Goal: Task Accomplishment & Management: Manage account settings

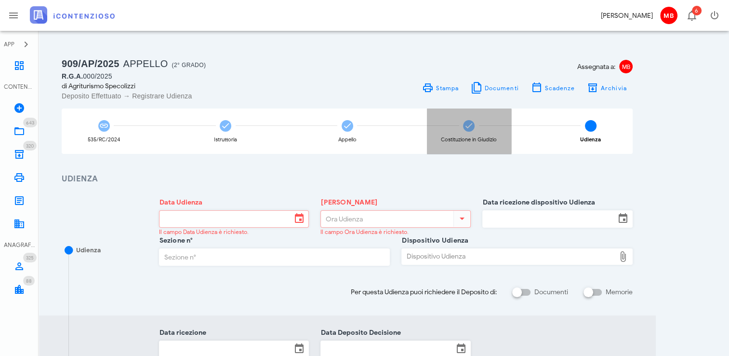
click at [466, 134] on div "Costituzione in Giudizio" at bounding box center [469, 130] width 84 height 45
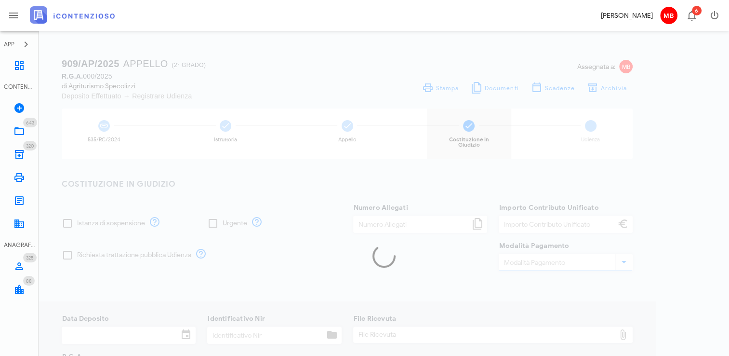
type input "3"
type input "60,00"
type input "10/10/2025"
type input "33"
type input "000"
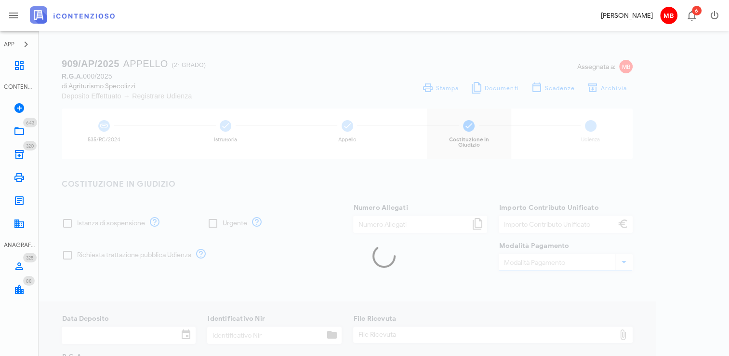
type input "2025"
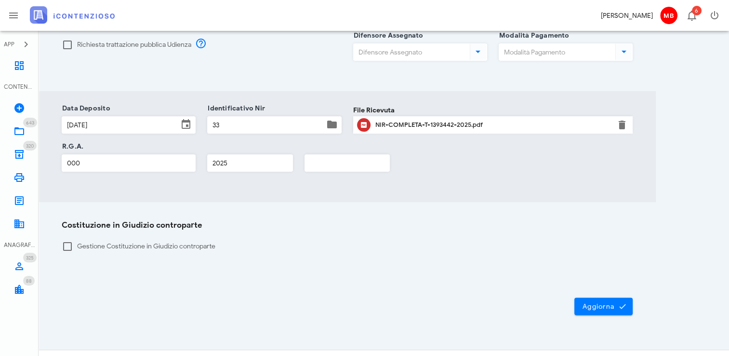
scroll to position [219, 0]
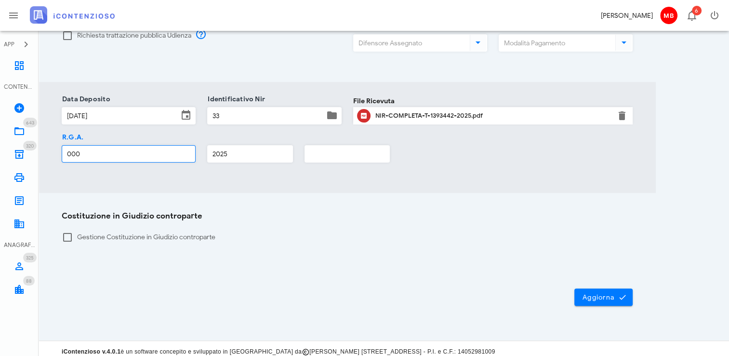
click at [131, 146] on input "000" at bounding box center [128, 154] width 133 height 16
type input "0"
type input "3165"
click at [609, 292] on span "Aggiorna" at bounding box center [603, 296] width 43 height 9
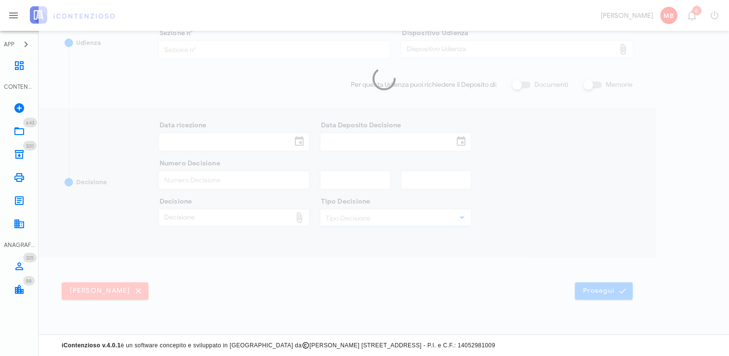
scroll to position [206, 0]
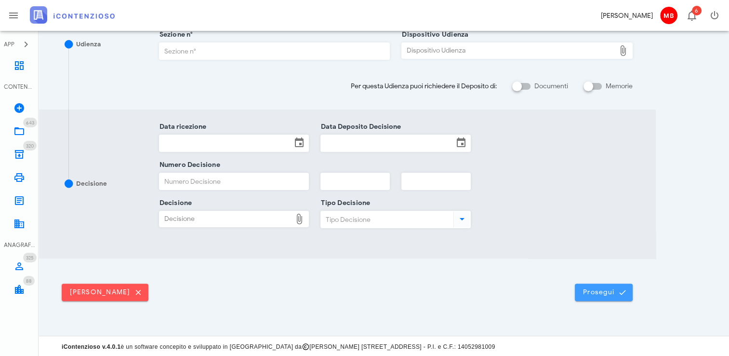
click at [609, 288] on span "Prosegui" at bounding box center [604, 292] width 42 height 9
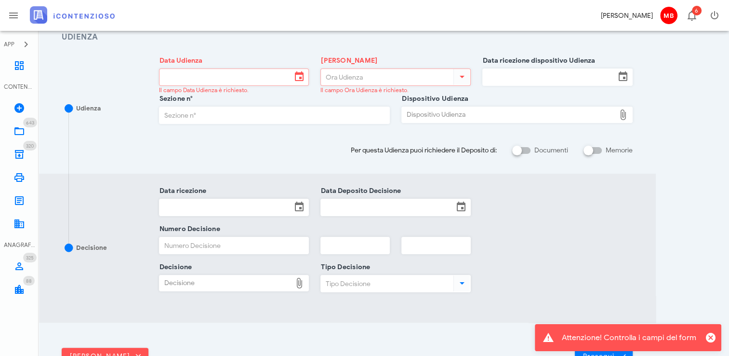
scroll to position [145, 0]
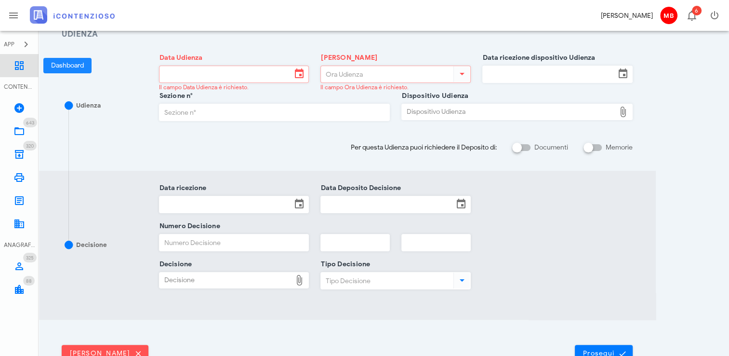
click at [21, 63] on icon at bounding box center [19, 66] width 12 height 12
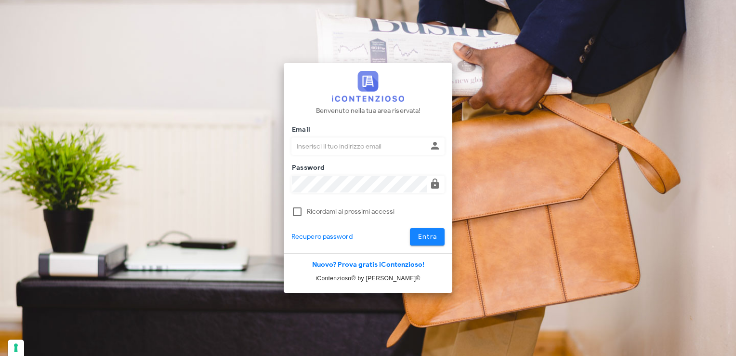
type input "[EMAIL_ADDRESS][DOMAIN_NAME]"
click at [433, 235] on span "Entra" at bounding box center [428, 236] width 20 height 8
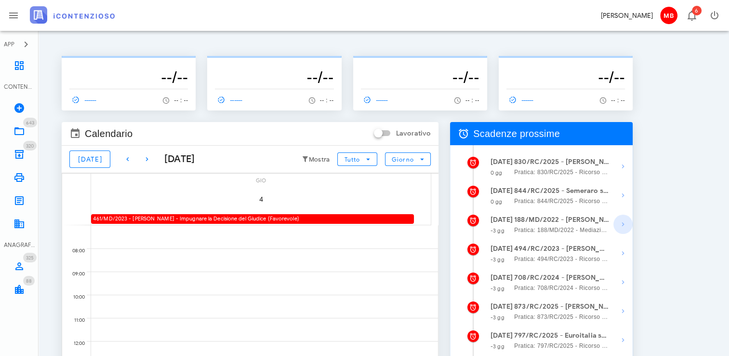
click at [623, 223] on icon "button" at bounding box center [623, 224] width 12 height 12
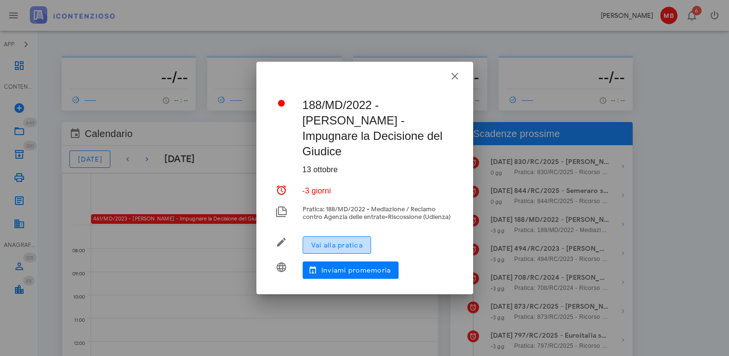
click at [344, 243] on button "Vai alla pratica" at bounding box center [337, 244] width 68 height 17
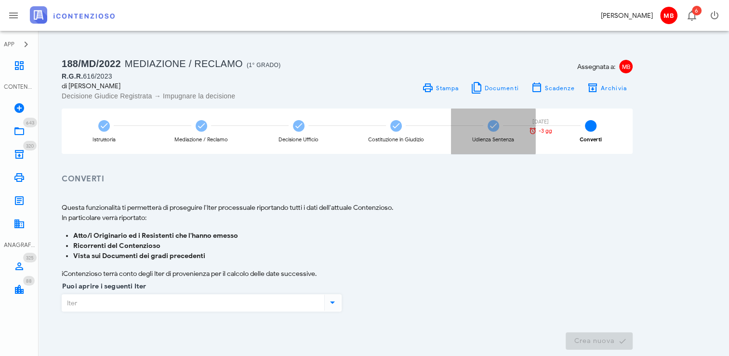
click at [490, 128] on icon at bounding box center [494, 126] width 10 height 10
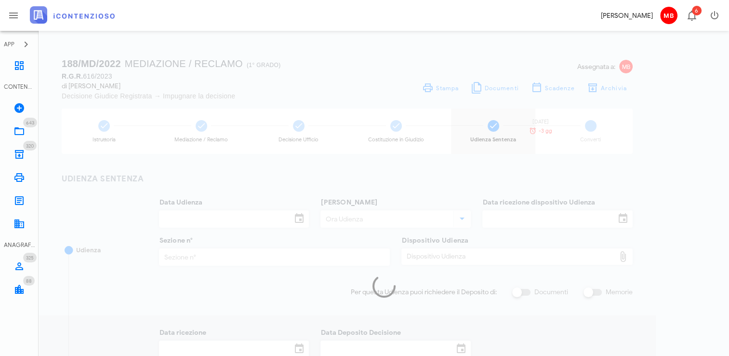
type input "26/02/2025"
type input "10:00"
type input "24/01/2025"
type input "4"
checkbox input "true"
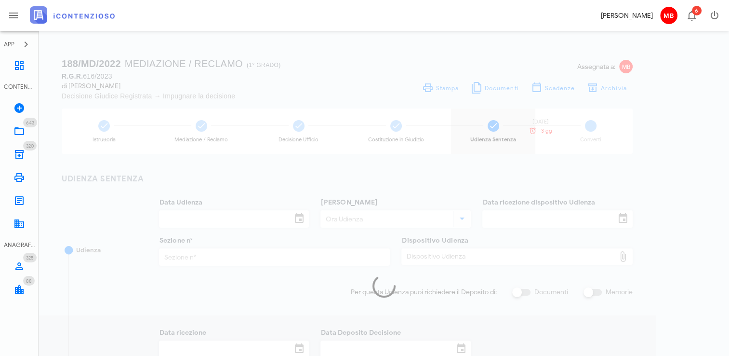
type input "13/03/2025"
type input "732"
type input "2025"
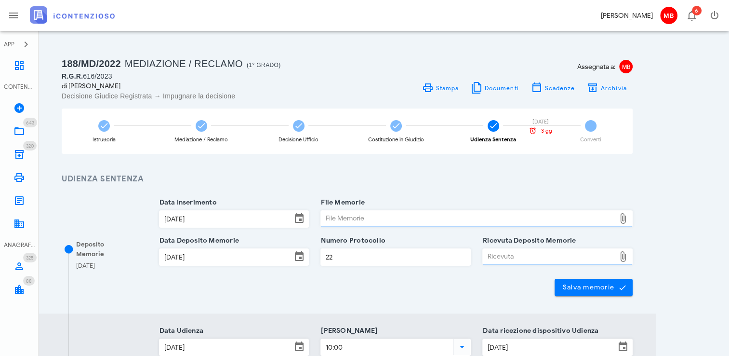
type input "Sentenza"
type input "Sfavorevole"
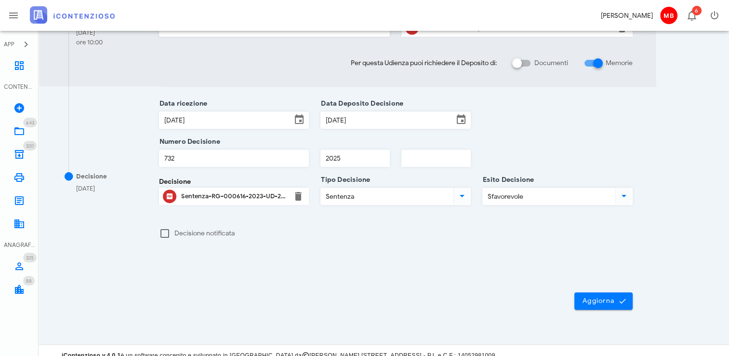
scroll to position [366, 0]
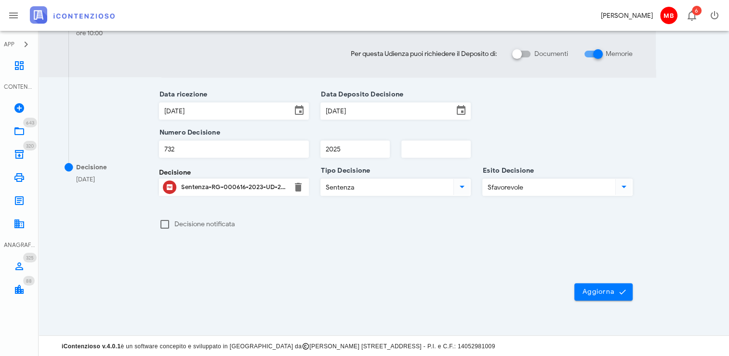
click at [257, 184] on div "Sentenza-RG-000616-2023-UD-26022025.pdf" at bounding box center [234, 187] width 106 height 8
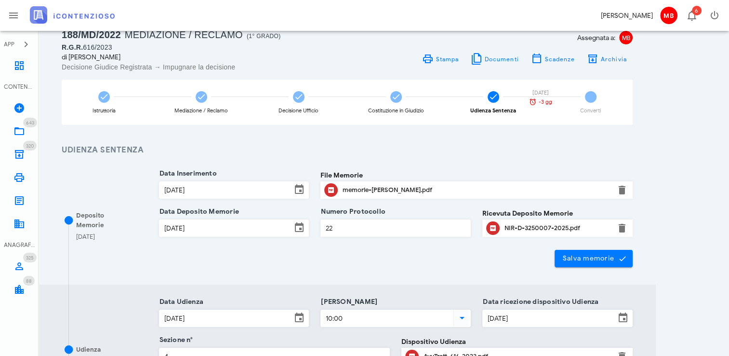
scroll to position [125, 0]
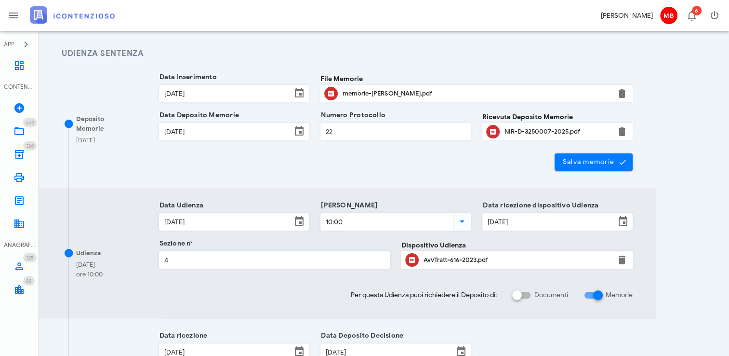
click at [378, 93] on div "memorie-cascio.pdf" at bounding box center [477, 94] width 268 height 8
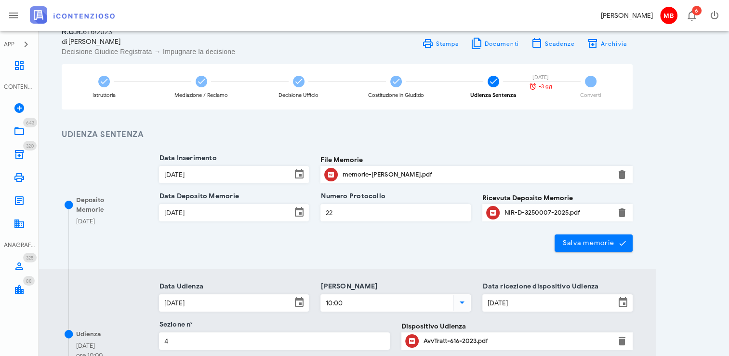
scroll to position [0, 0]
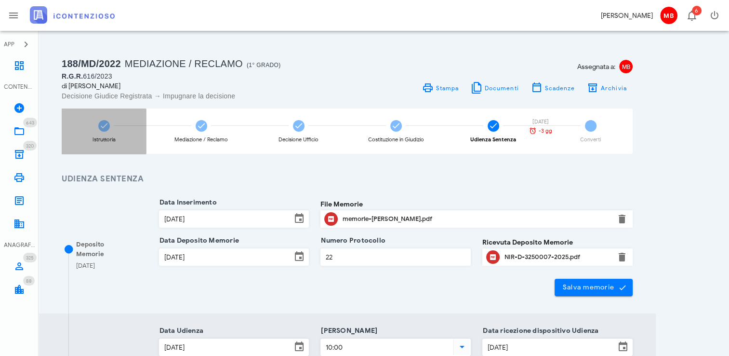
click at [112, 134] on div "Istruttoria" at bounding box center [104, 130] width 84 height 45
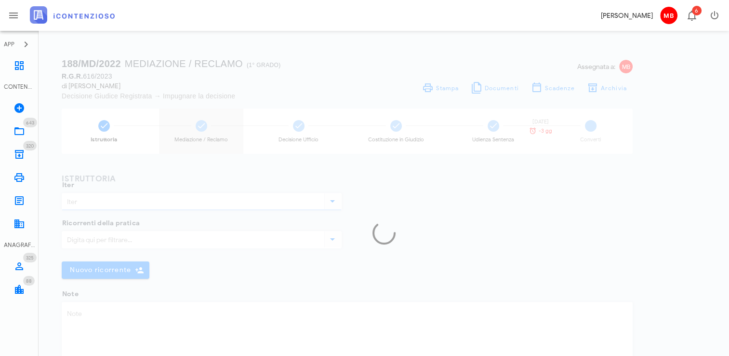
type input "Mediazione / Reclamo"
type textarea "Cartella n. 29120220007557853000 notificata [DATE], bollo auto 2019"
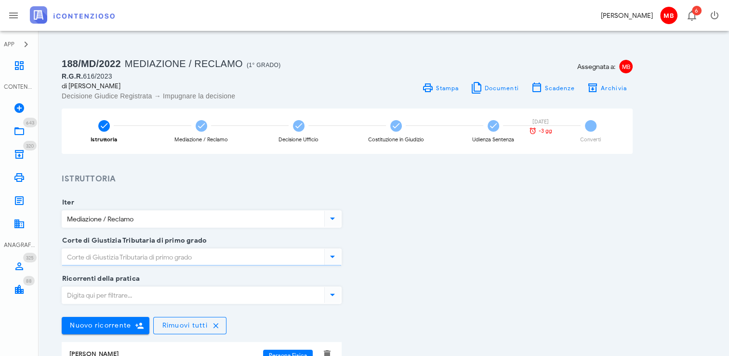
type input "[GEOGRAPHIC_DATA]"
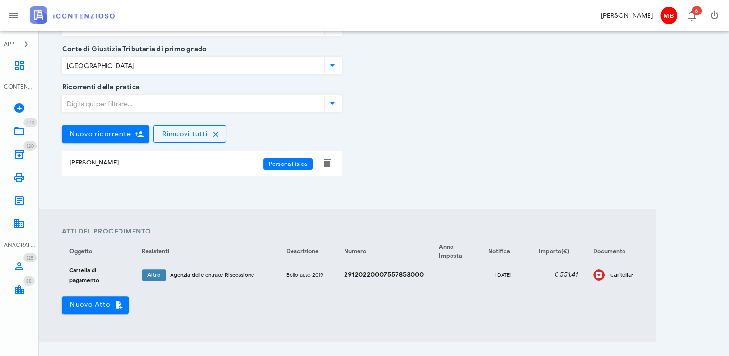
scroll to position [193, 0]
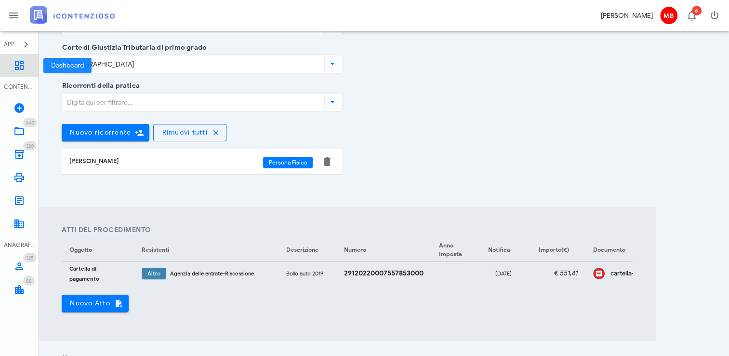
click at [19, 63] on icon at bounding box center [19, 66] width 12 height 12
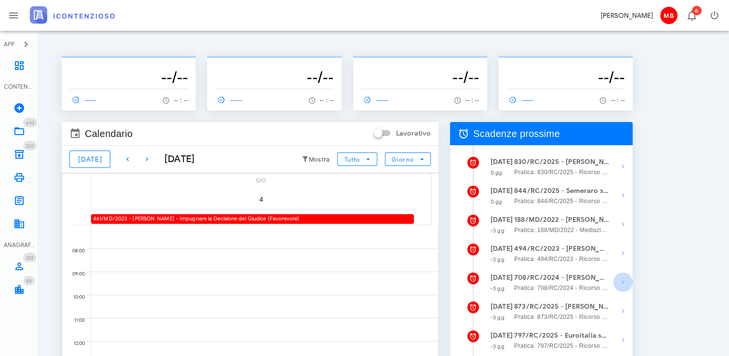
click at [626, 284] on icon "button" at bounding box center [623, 282] width 12 height 12
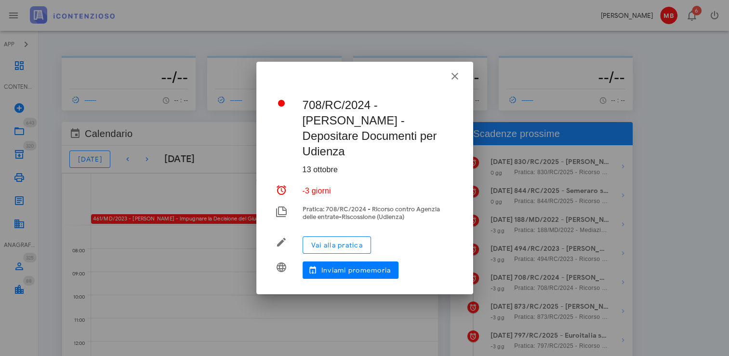
click at [647, 269] on div at bounding box center [364, 178] width 729 height 356
drag, startPoint x: 456, startPoint y: 79, endPoint x: 480, endPoint y: 128, distance: 55.2
click at [456, 79] on icon "button" at bounding box center [455, 76] width 12 height 12
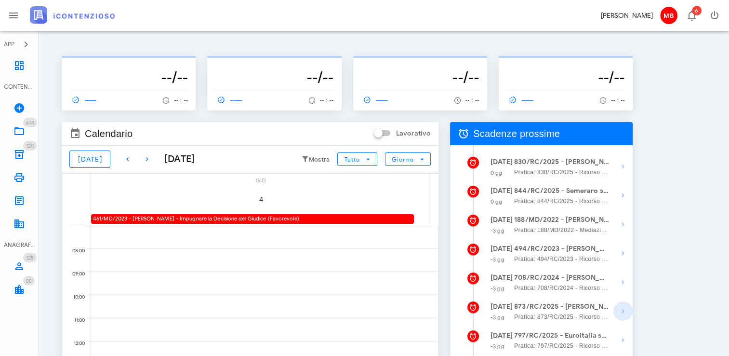
click at [622, 313] on icon "button" at bounding box center [623, 311] width 12 height 12
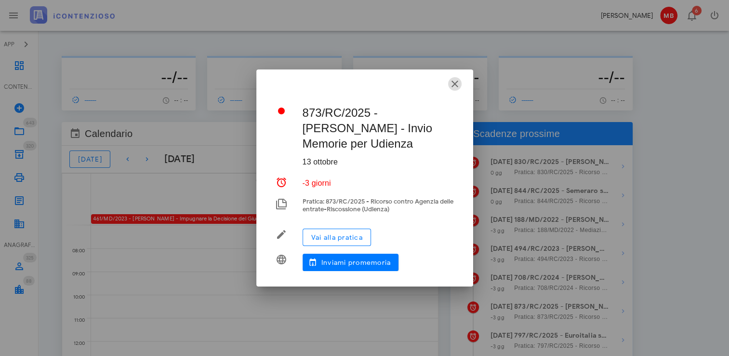
click at [456, 83] on icon "button" at bounding box center [455, 84] width 12 height 12
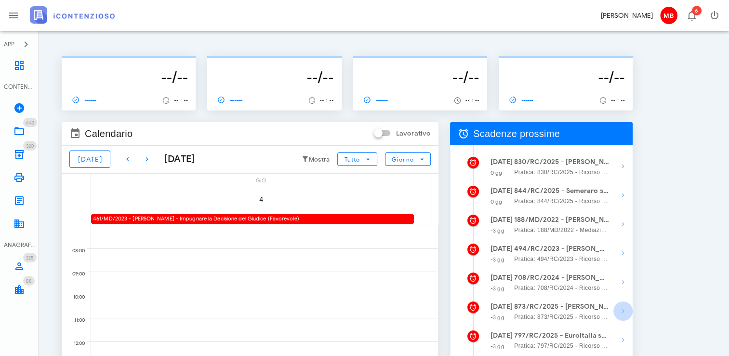
click at [620, 311] on icon "button" at bounding box center [623, 311] width 12 height 12
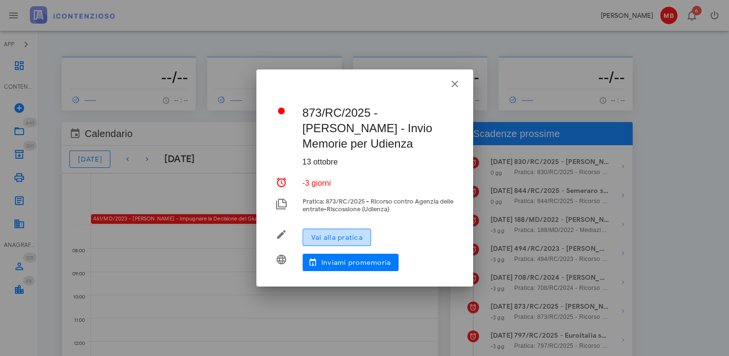
click at [355, 238] on span "Vai alla pratica" at bounding box center [337, 237] width 52 height 8
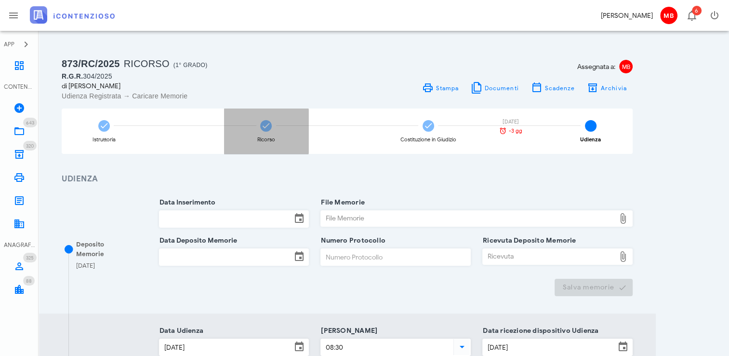
click at [259, 133] on div "Ricorso" at bounding box center [266, 130] width 84 height 45
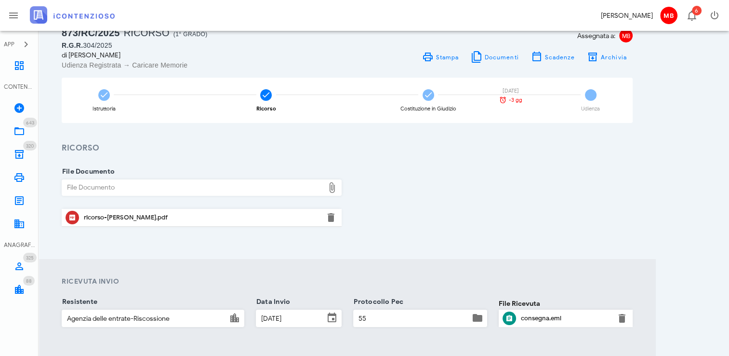
scroll to position [122, 0]
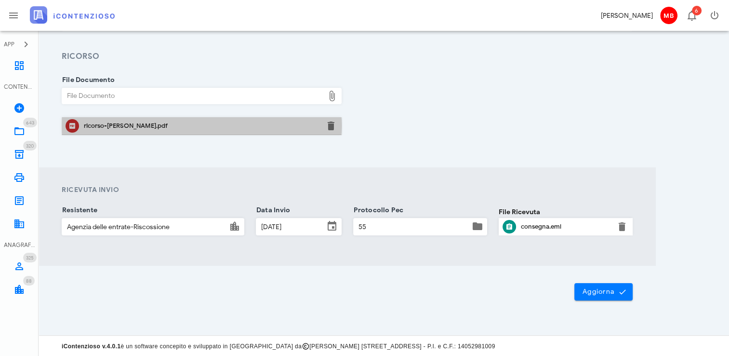
click at [125, 124] on div "ricorso-saponaro.pdf" at bounding box center [202, 126] width 236 height 8
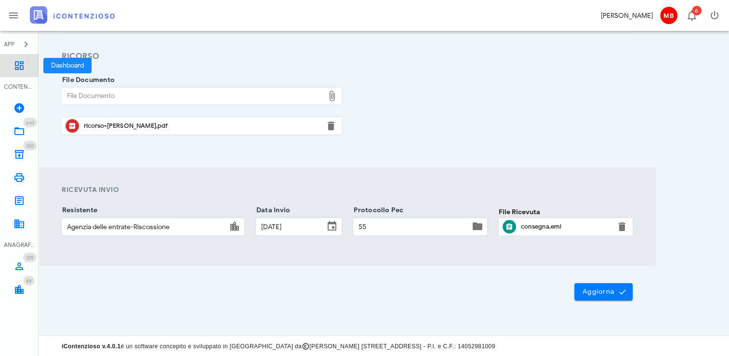
click at [17, 61] on icon at bounding box center [19, 66] width 12 height 12
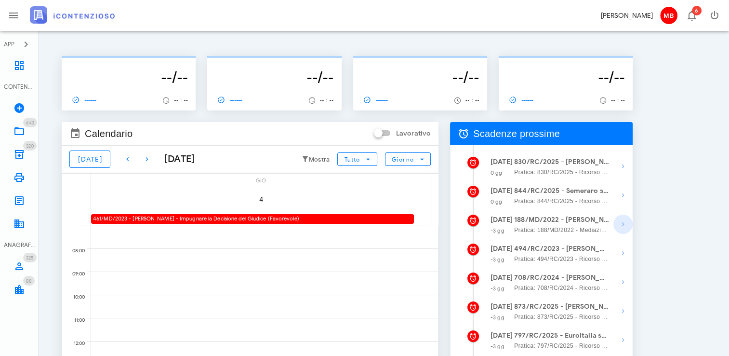
click at [621, 226] on icon "button" at bounding box center [623, 224] width 12 height 12
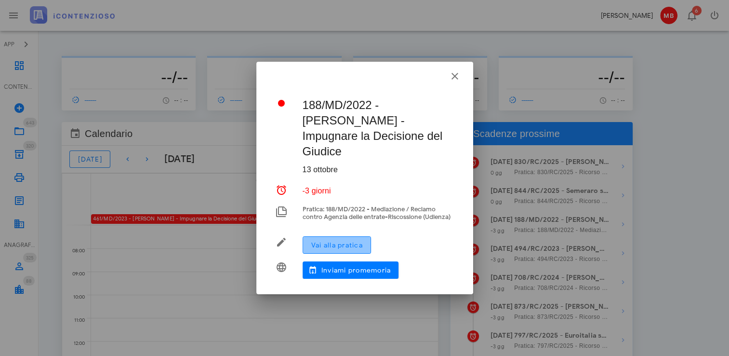
click at [361, 241] on span "Vai alla pratica" at bounding box center [337, 245] width 52 height 8
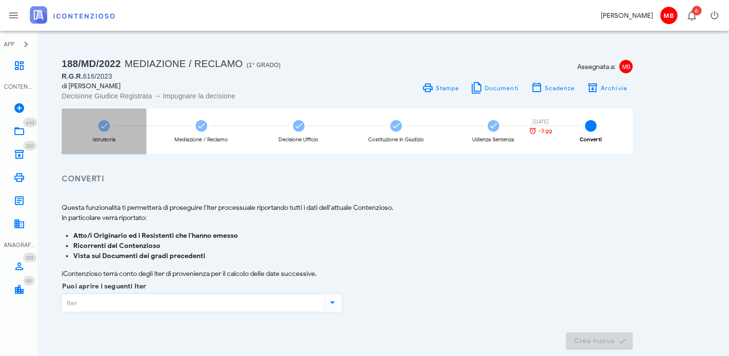
click at [102, 134] on div "Istruttoria" at bounding box center [104, 130] width 84 height 45
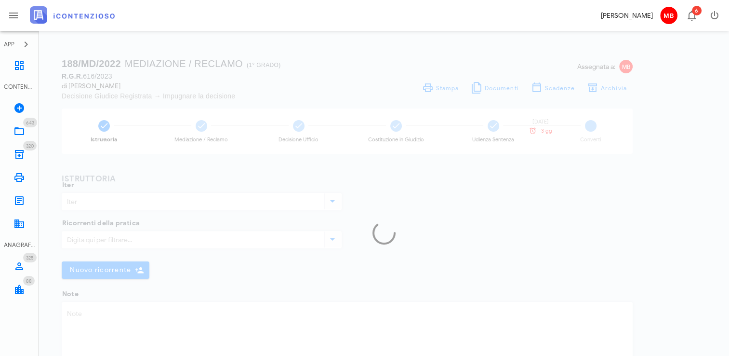
type input "Mediazione / Reclamo"
type textarea "Cartella n. 29120220007557853000 notificata 10.08.2022, bollo auto 2019"
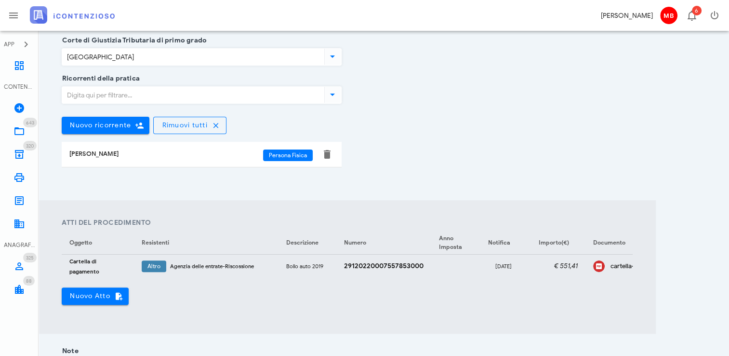
scroll to position [241, 0]
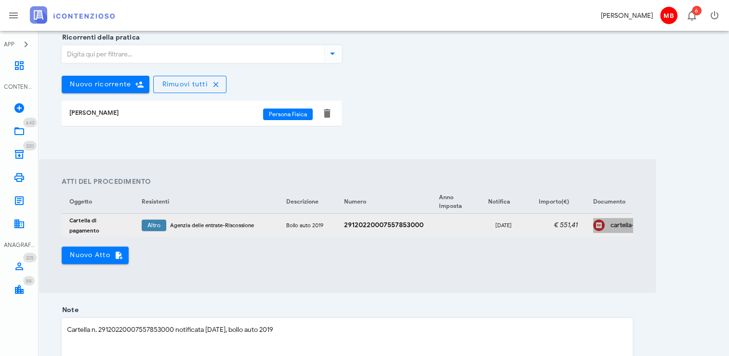
click at [620, 225] on div "cartella-29120220007557853000" at bounding box center [635, 225] width 50 height 8
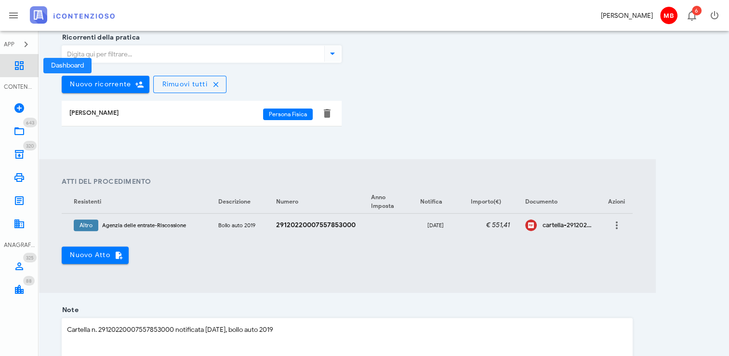
click at [21, 71] on icon at bounding box center [19, 66] width 12 height 12
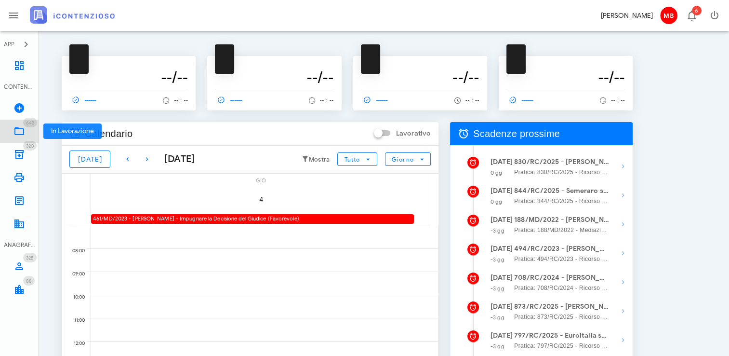
click at [16, 139] on link "643 In Lavorazione 643" at bounding box center [19, 130] width 39 height 23
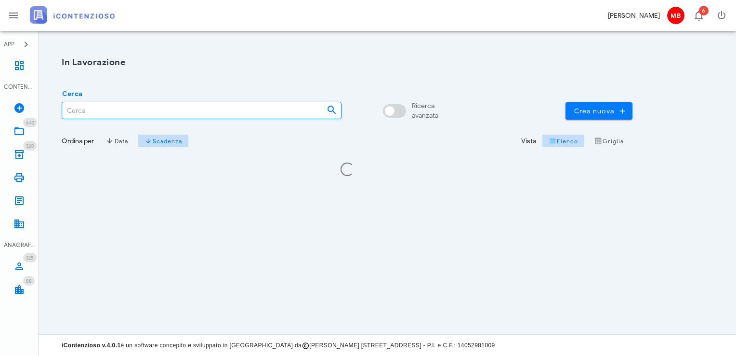
click at [115, 111] on input "Cerca" at bounding box center [190, 110] width 257 height 16
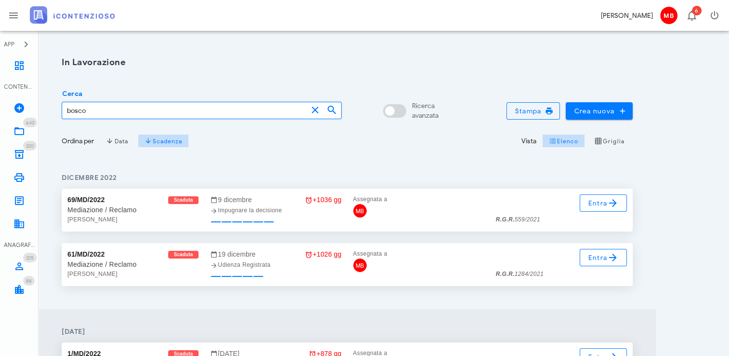
type input "bosco"
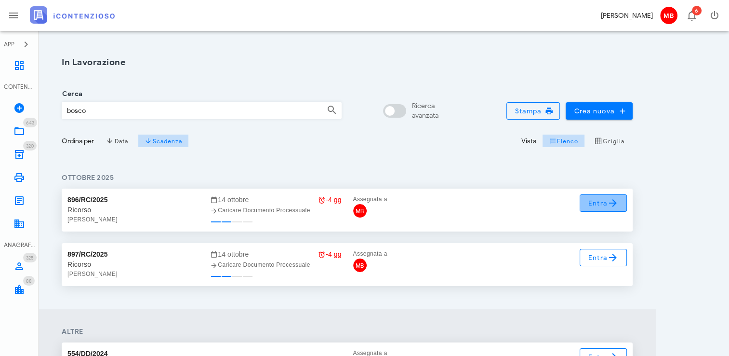
click at [599, 199] on span "Entra" at bounding box center [603, 203] width 31 height 12
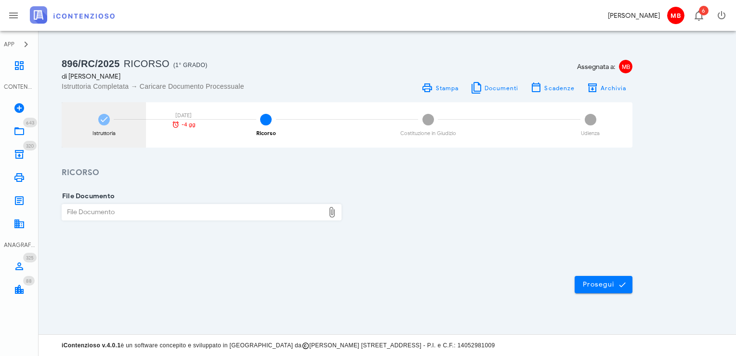
click at [110, 131] on div "Istruttoria" at bounding box center [104, 133] width 23 height 5
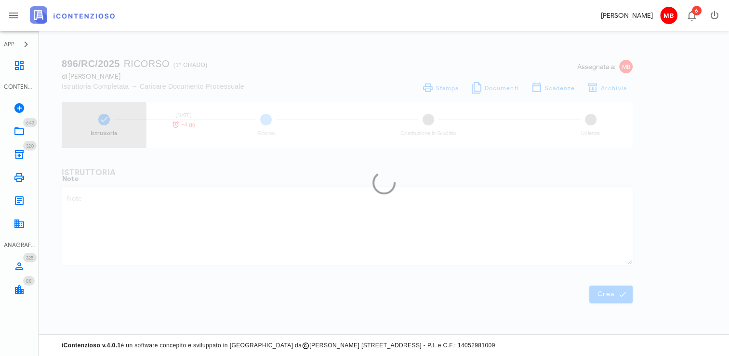
type textarea "PPT comune Butera n. 17064 not. 15/7/2025"
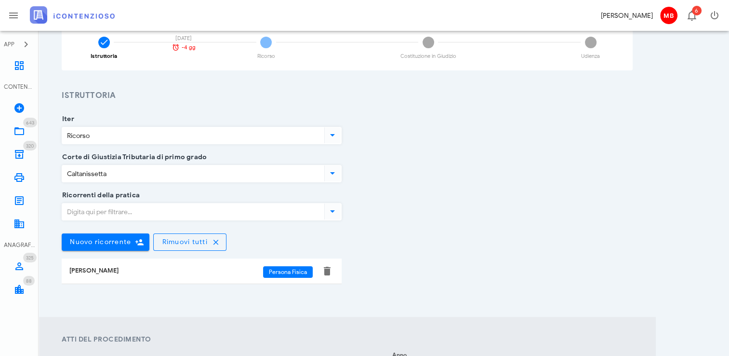
scroll to position [193, 0]
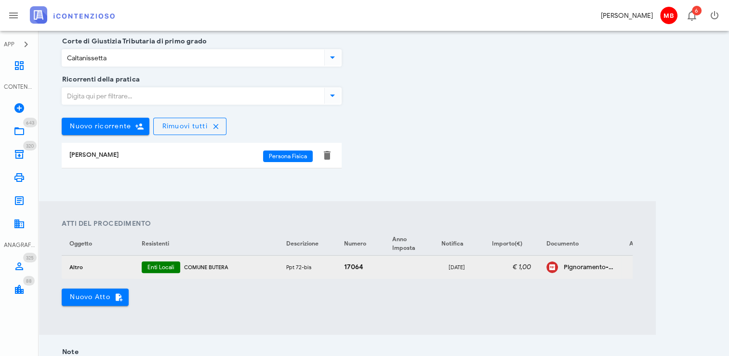
click at [576, 266] on div "Pignoramento-15.07.2025" at bounding box center [589, 267] width 50 height 8
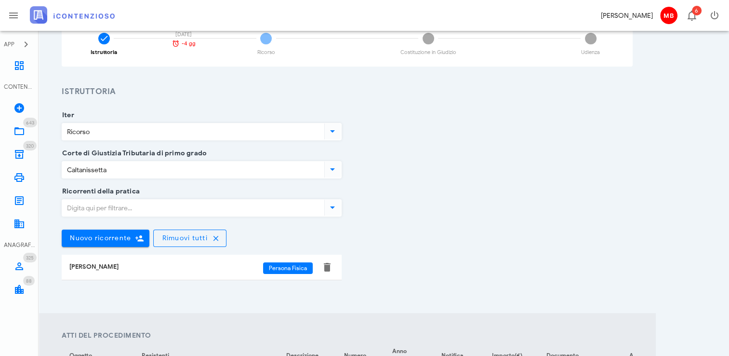
scroll to position [0, 0]
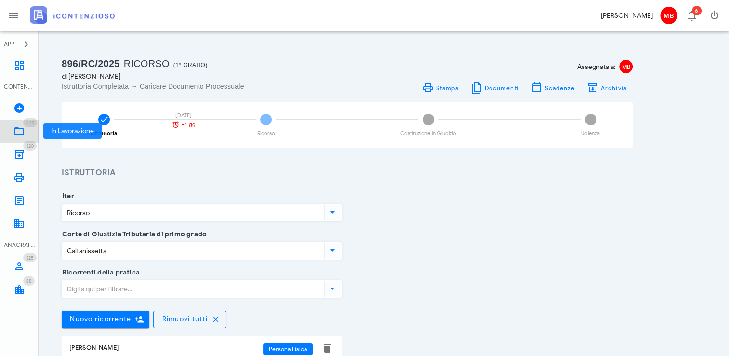
click at [21, 132] on icon at bounding box center [19, 131] width 12 height 12
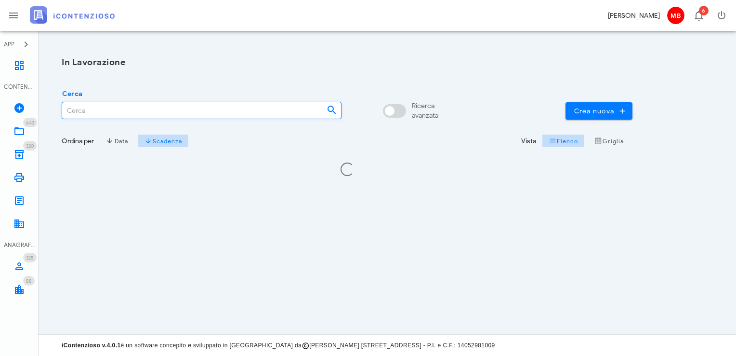
click at [148, 115] on input "Cerca" at bounding box center [190, 110] width 257 height 16
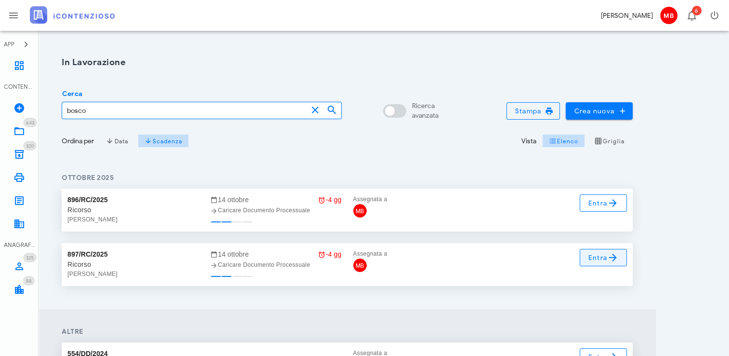
type input "bosco"
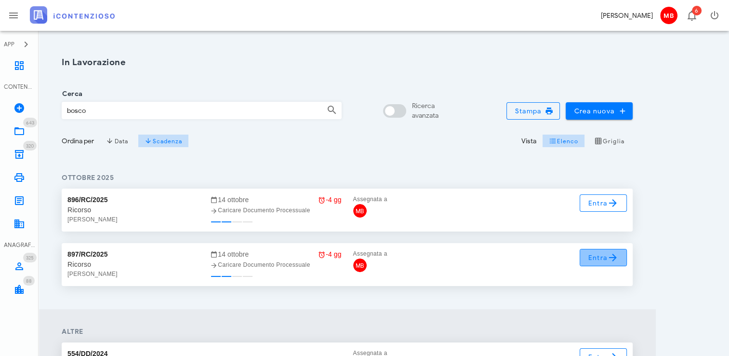
click at [605, 256] on span "Entra" at bounding box center [603, 258] width 31 height 12
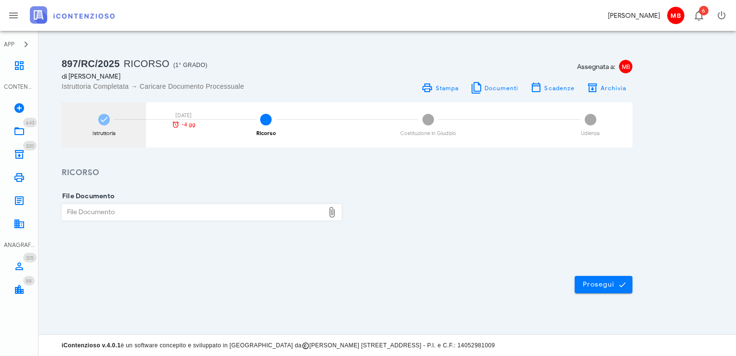
click at [96, 134] on div "Istruttoria" at bounding box center [104, 133] width 23 height 5
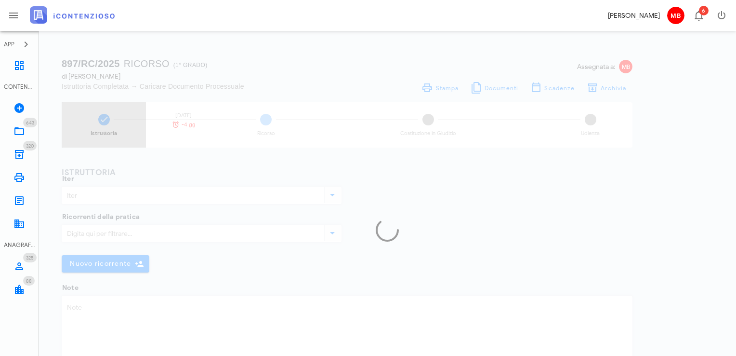
type input "Ricorso"
type textarea "Intimazione n. 56 Comune butera not. [DATE]"
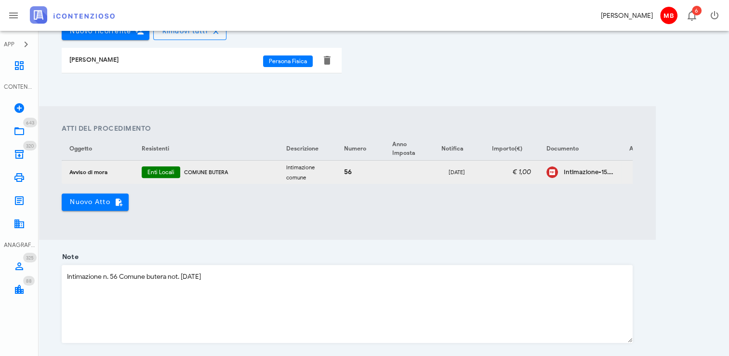
scroll to position [289, 0]
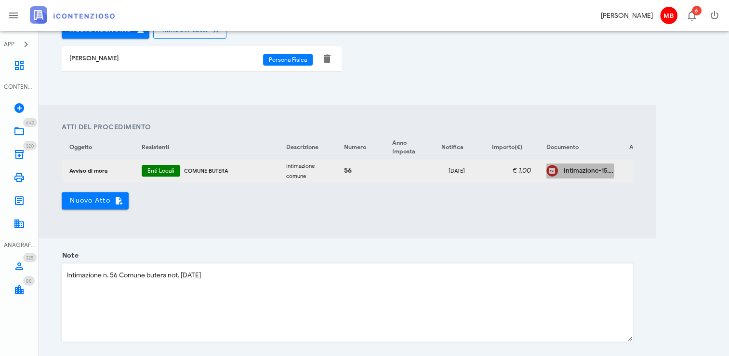
click at [586, 169] on div "Intimazione-15.07.2025" at bounding box center [589, 171] width 50 height 8
